Goal: Transaction & Acquisition: Purchase product/service

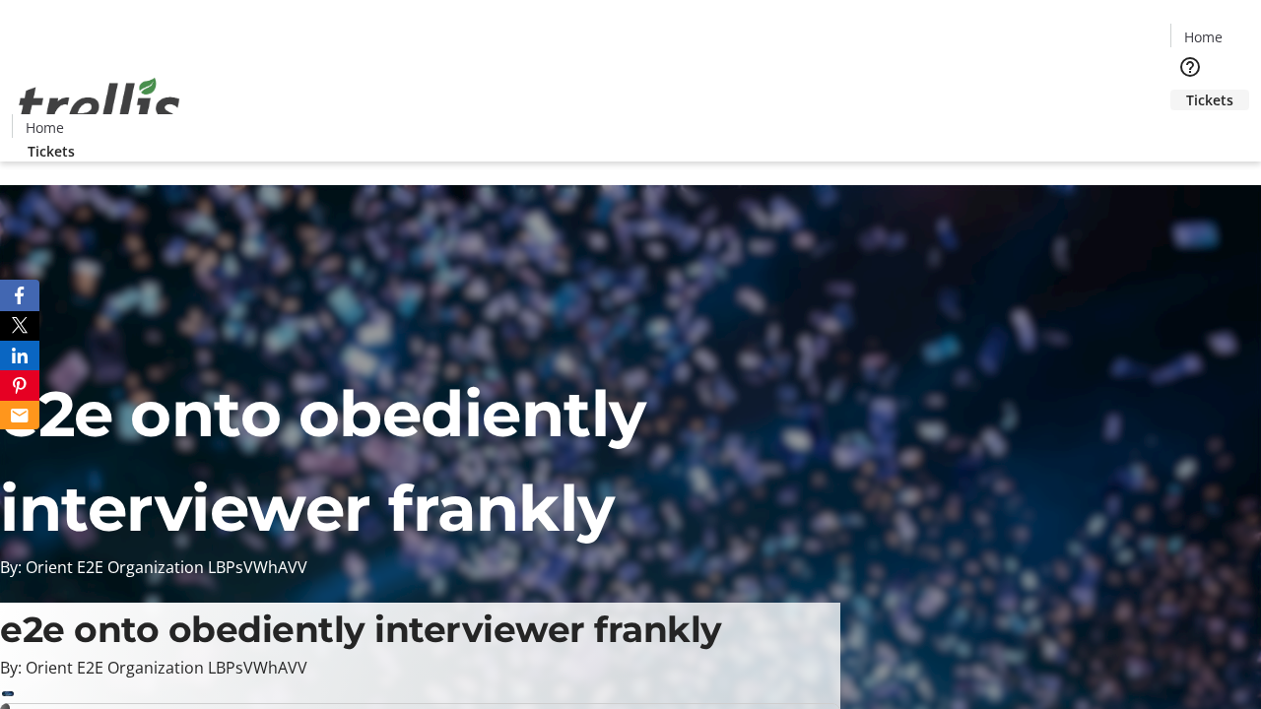
click at [1186, 90] on span "Tickets" at bounding box center [1209, 100] width 47 height 21
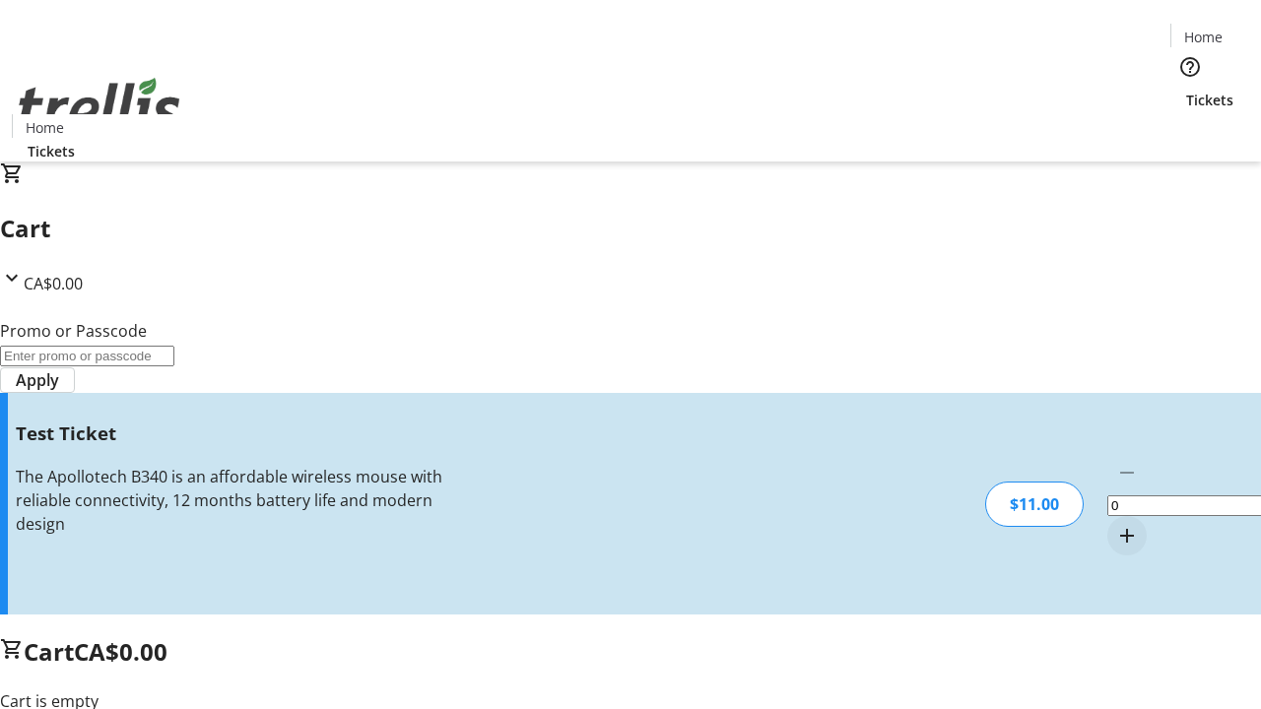
click at [1115, 524] on mat-icon "Increment by one" at bounding box center [1127, 536] width 24 height 24
type input "1"
type input "UNLOCK"
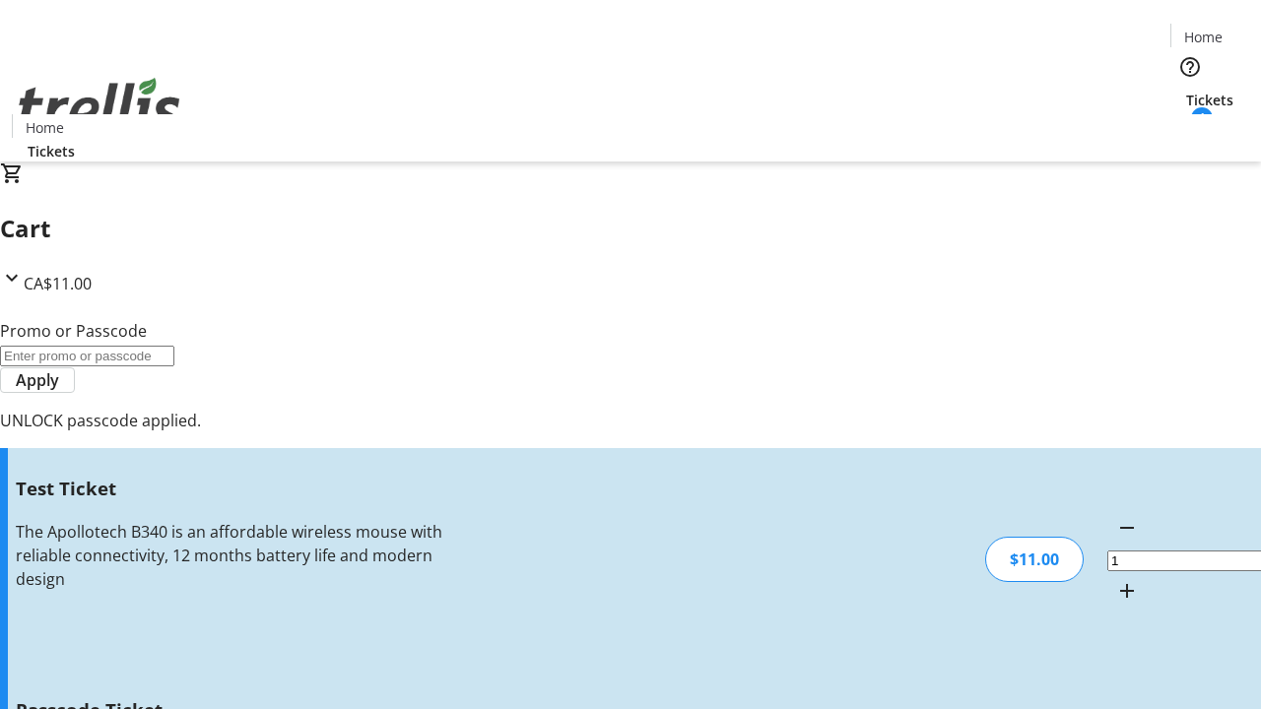
type input "5"
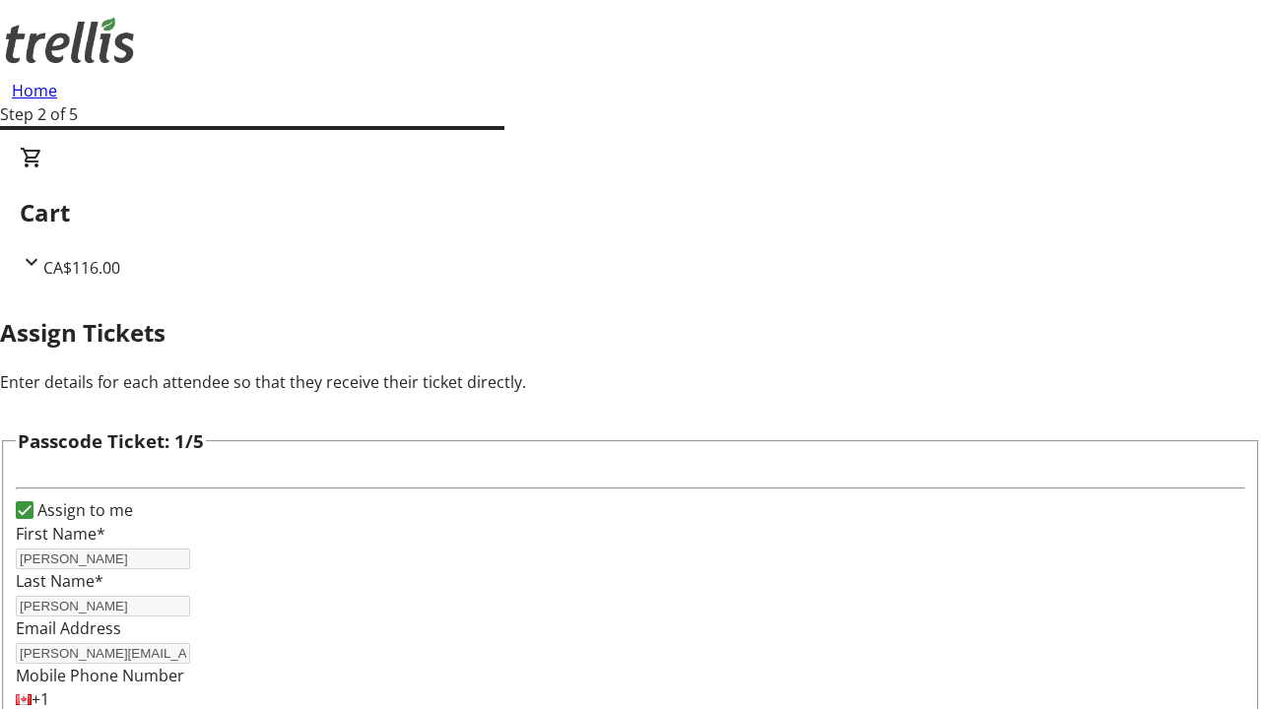
type input "Citlalli"
type input "[PERSON_NAME]"
type input "Ernser"
type input "[PERSON_NAME]"
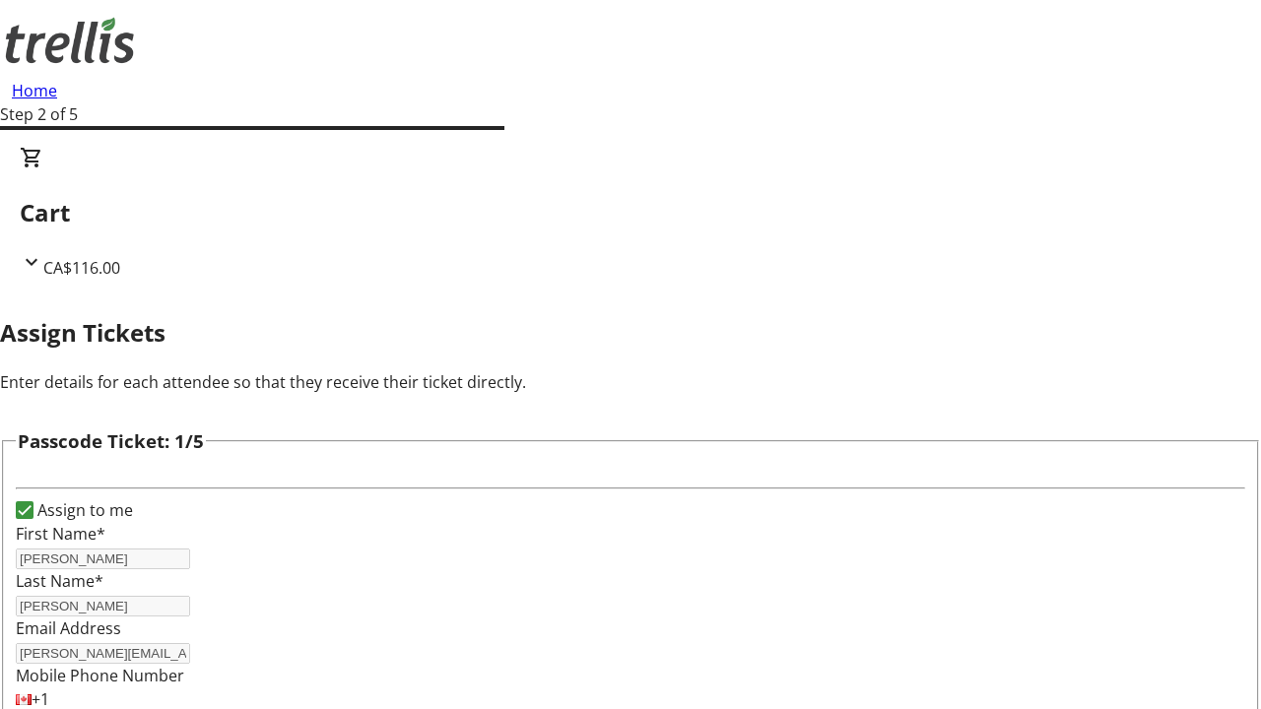
scroll to position [1916, 0]
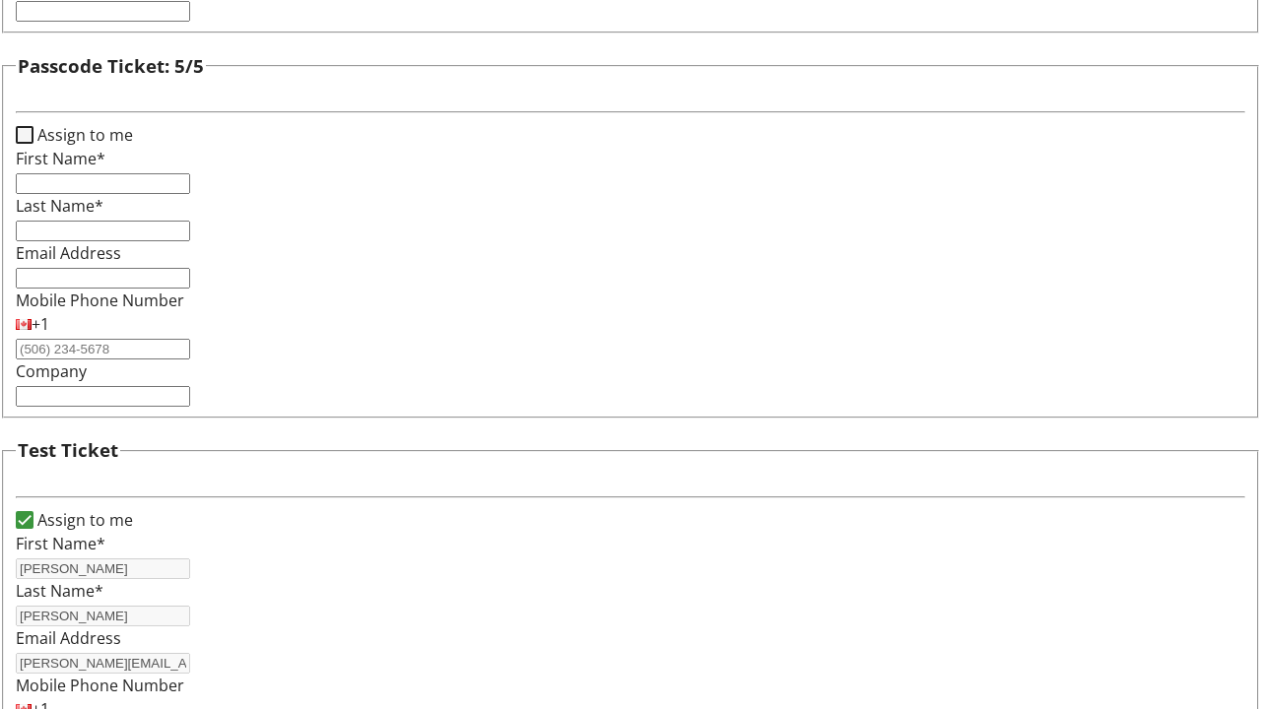
type input "[PERSON_NAME]"
click at [33, 144] on input "Assign to me" at bounding box center [25, 135] width 18 height 18
checkbox input "true"
